Goal: Find specific page/section: Find specific page/section

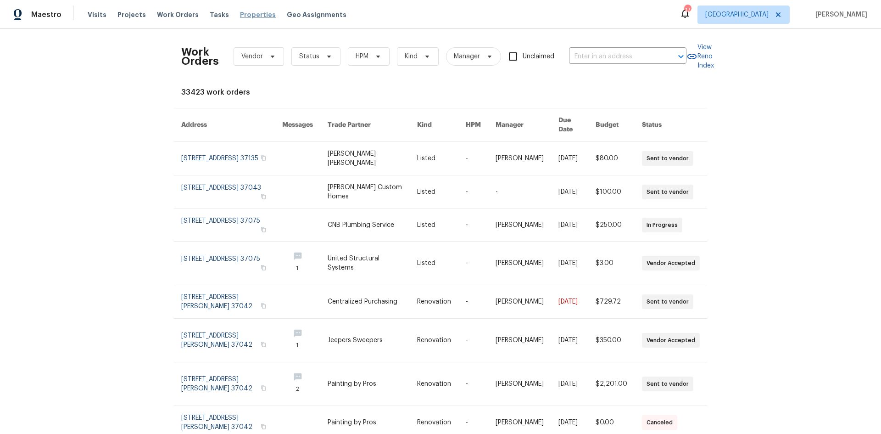
click at [240, 13] on span "Properties" at bounding box center [258, 14] width 36 height 9
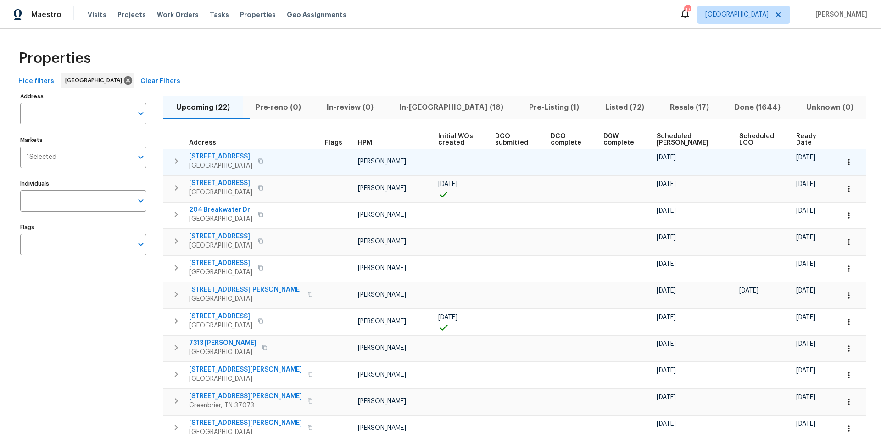
click at [845, 155] on button "button" at bounding box center [849, 162] width 20 height 20
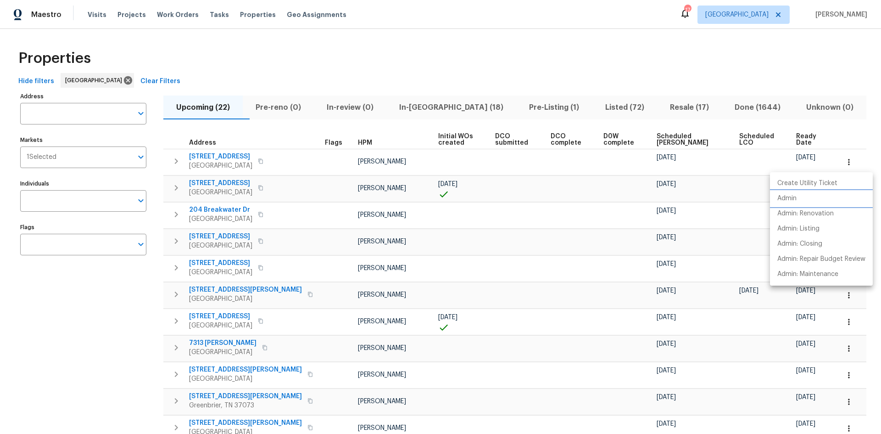
click at [792, 200] on p "Admin" at bounding box center [786, 199] width 19 height 10
